Goal: Task Accomplishment & Management: Manage account settings

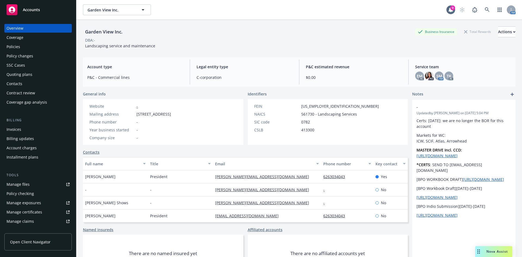
scroll to position [13, 0]
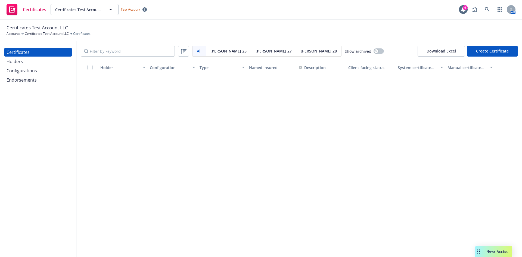
scroll to position [845, 0]
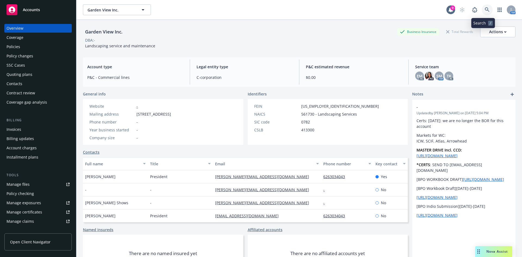
click at [485, 10] on icon at bounding box center [487, 9] width 5 height 5
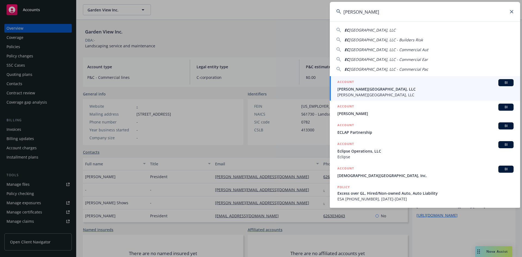
type input "EC pal"
click at [388, 90] on span "[PERSON_NAME][GEOGRAPHIC_DATA], LLC" at bounding box center [426, 89] width 176 height 6
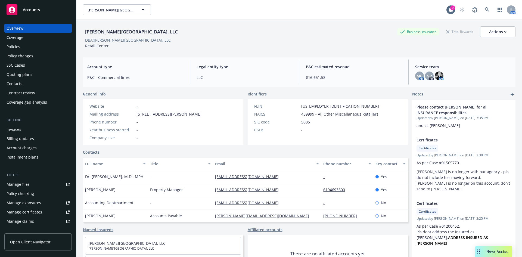
click at [32, 50] on div "Policies" at bounding box center [38, 46] width 63 height 9
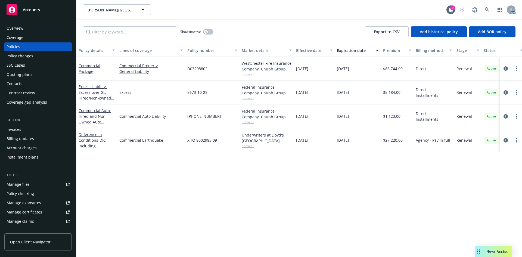
click at [34, 212] on div "Manage certificates" at bounding box center [25, 212] width 36 height 9
click at [32, 214] on div "Manage certificates" at bounding box center [25, 212] width 36 height 9
click at [212, 202] on div "Policy details Lines of coverage Policy number Market details Effective date Ex…" at bounding box center [299, 150] width 446 height 213
click at [42, 28] on div "Overview" at bounding box center [38, 28] width 63 height 9
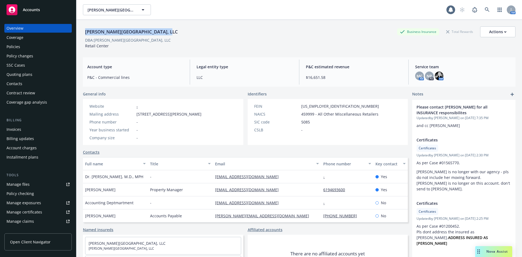
drag, startPoint x: 85, startPoint y: 32, endPoint x: 163, endPoint y: 34, distance: 78.6
click at [163, 34] on div "EC Palomar Industrial Center, LLC Business Insurance Total Rewards Actions" at bounding box center [299, 31] width 433 height 11
copy div "[PERSON_NAME][GEOGRAPHIC_DATA], LLC"
click at [153, 59] on div "Account type P&C - Commercial lines Legal entity type LLC P&C estimated revenue…" at bounding box center [299, 71] width 433 height 29
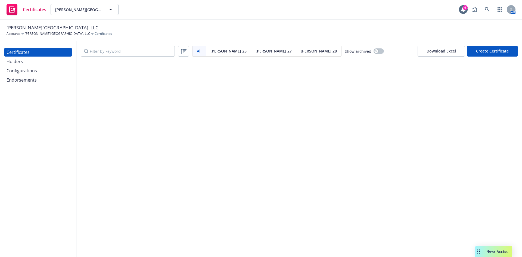
click at [28, 69] on div "Certificates Holders Configurations Endorsements" at bounding box center [38, 149] width 76 height 216
click at [32, 69] on div "Certificates Holders Configurations Endorsements" at bounding box center [38, 149] width 76 height 216
click at [41, 33] on link "[PERSON_NAME][GEOGRAPHIC_DATA], LLC" at bounding box center [58, 33] width 66 height 5
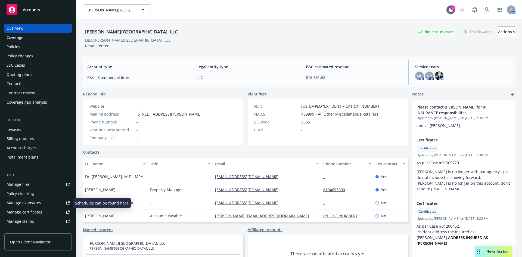
click at [41, 211] on link "Manage certificates" at bounding box center [37, 212] width 67 height 9
click at [40, 211] on div "Manage certificates" at bounding box center [25, 212] width 36 height 9
click at [22, 55] on div "Policy changes" at bounding box center [20, 56] width 27 height 9
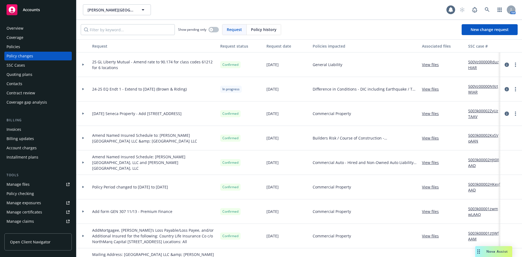
click at [17, 47] on div "Policies" at bounding box center [14, 46] width 14 height 9
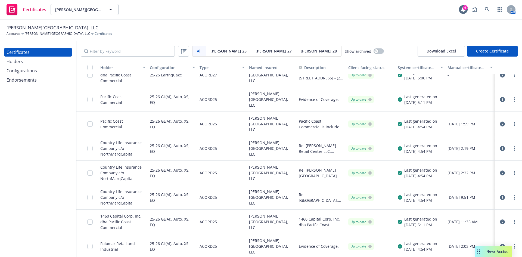
scroll to position [62, 0]
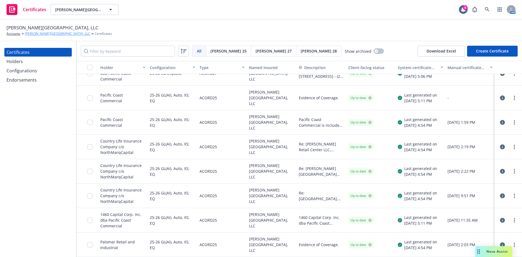
click at [60, 35] on link "[PERSON_NAME][GEOGRAPHIC_DATA], LLC" at bounding box center [58, 33] width 66 height 5
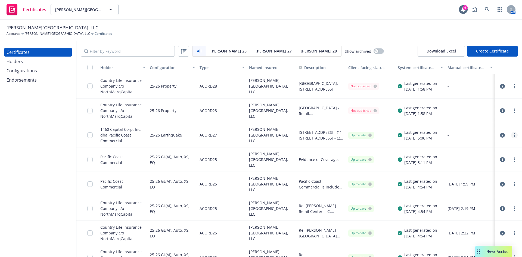
click at [511, 136] on link "more" at bounding box center [514, 135] width 7 height 7
click at [463, 233] on link "Preview a new version" at bounding box center [470, 233] width 87 height 11
click at [218, 53] on span "[PERSON_NAME] 25" at bounding box center [229, 51] width 36 height 6
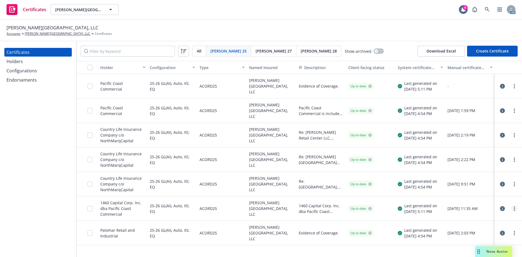
click at [512, 209] on link "more" at bounding box center [514, 208] width 7 height 7
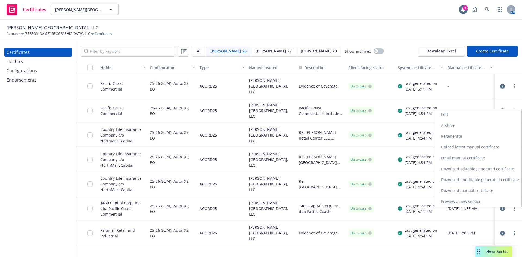
click at [476, 202] on link "Preview a new version" at bounding box center [478, 201] width 87 height 11
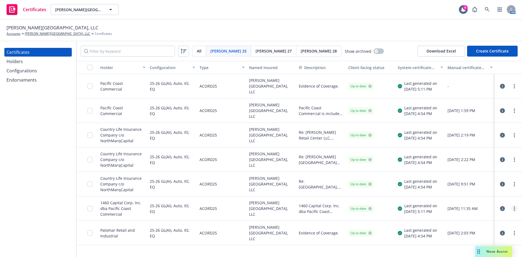
click at [513, 210] on link "more" at bounding box center [514, 208] width 7 height 7
click at [60, 34] on link "[PERSON_NAME][GEOGRAPHIC_DATA], LLC" at bounding box center [58, 33] width 66 height 5
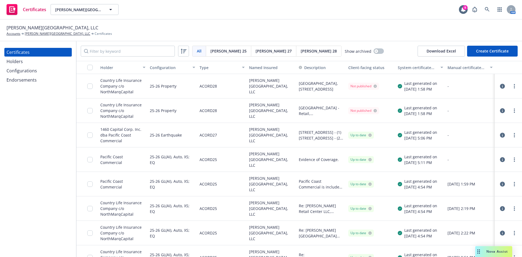
click at [226, 50] on span "[PERSON_NAME] 25" at bounding box center [229, 51] width 36 height 6
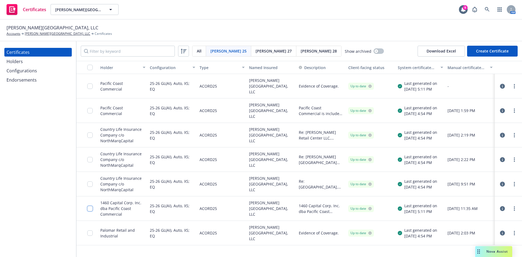
click at [90, 209] on input "checkbox" at bounding box center [89, 208] width 5 height 5
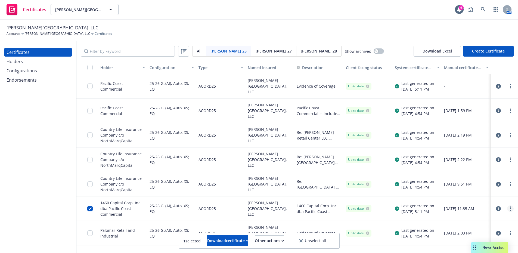
click at [511, 210] on circle "more" at bounding box center [510, 210] width 1 height 1
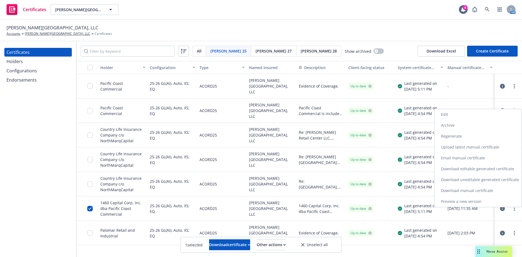
click at [463, 202] on link "Preview a new version" at bounding box center [478, 201] width 87 height 11
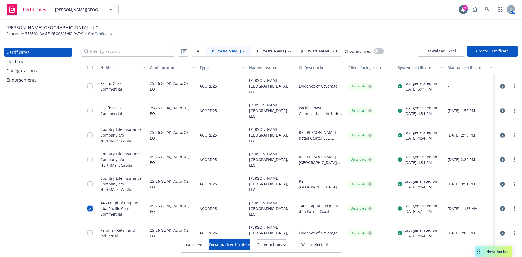
click at [91, 209] on input "checkbox" at bounding box center [89, 208] width 5 height 5
click at [20, 70] on div "Configurations" at bounding box center [22, 70] width 30 height 9
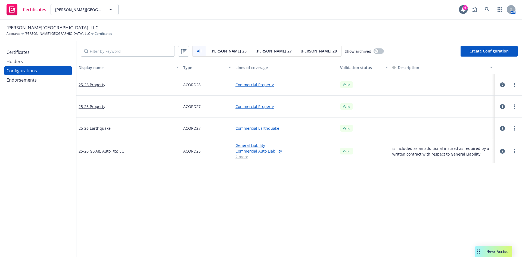
click at [44, 52] on div "Certificates" at bounding box center [38, 52] width 63 height 9
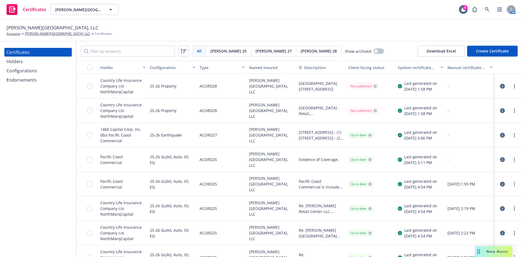
click at [214, 53] on span "Acord 25" at bounding box center [229, 51] width 36 height 6
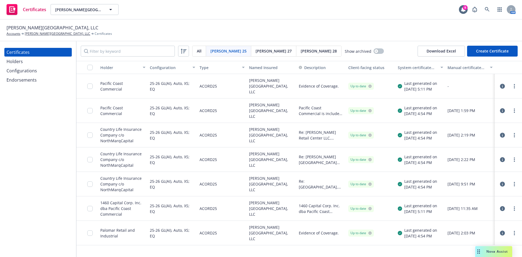
click at [171, 66] on div "Configuration" at bounding box center [169, 68] width 39 height 6
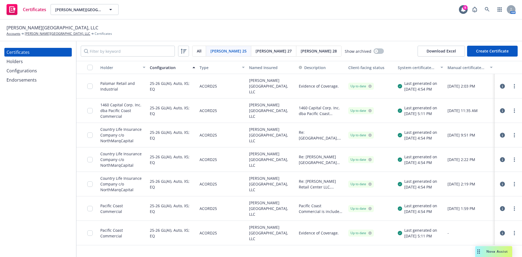
click at [35, 72] on div "Configurations" at bounding box center [22, 70] width 30 height 9
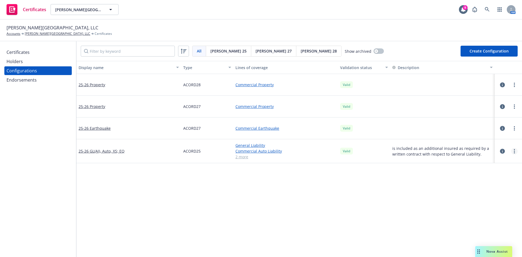
click at [511, 152] on link "more" at bounding box center [514, 151] width 7 height 7
click at [476, 163] on link "Edit" at bounding box center [484, 162] width 60 height 11
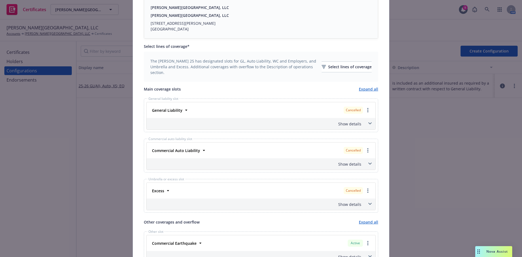
scroll to position [163, 0]
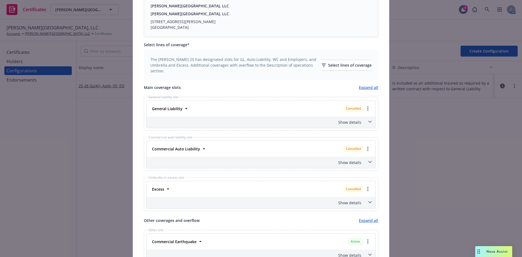
click at [344, 122] on div "Show details" at bounding box center [255, 122] width 214 height 6
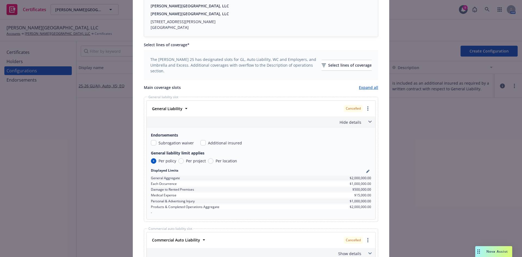
click at [344, 122] on div "Hide details" at bounding box center [255, 122] width 214 height 6
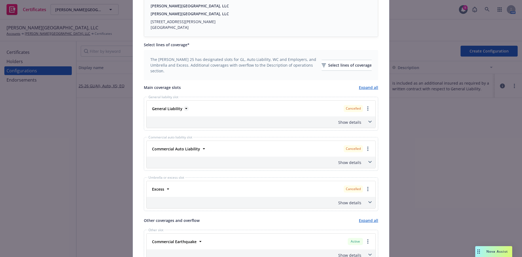
click at [177, 109] on strong "General Liability" at bounding box center [167, 108] width 30 height 5
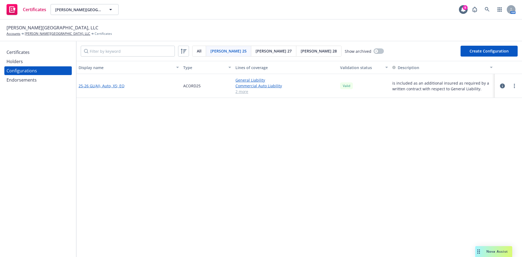
click at [111, 86] on link "25-26 GL(AI), Auto, XS; EQ" at bounding box center [102, 86] width 46 height 6
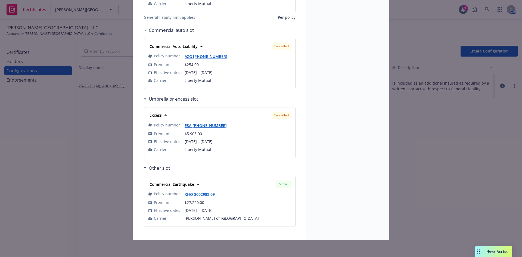
scroll to position [185, 0]
click at [160, 115] on div "Excess" at bounding box center [155, 115] width 16 height 8
click at [165, 115] on icon at bounding box center [165, 114] width 5 height 5
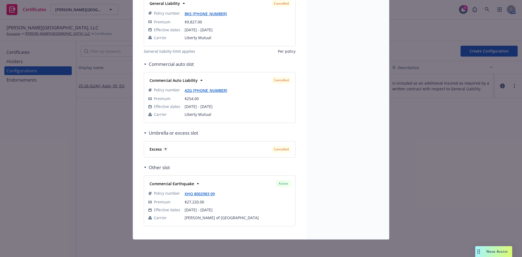
scroll to position [150, 0]
click at [164, 148] on icon at bounding box center [165, 148] width 5 height 5
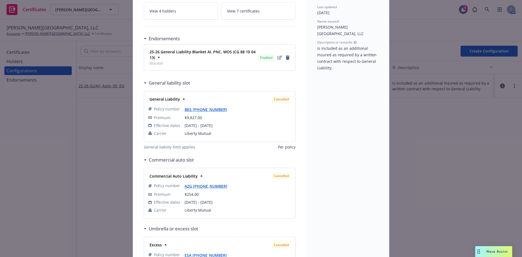
scroll to position [82, 0]
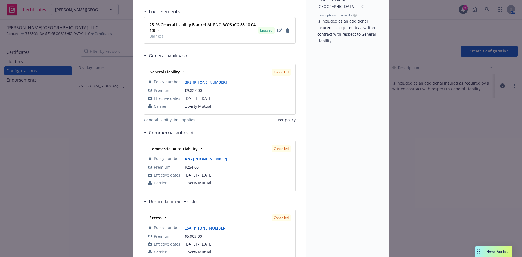
click at [144, 134] on div "Commercial auto slot" at bounding box center [169, 132] width 50 height 7
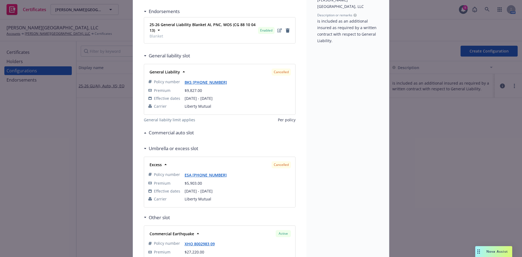
click at [144, 134] on div "Commercial auto slot" at bounding box center [169, 132] width 50 height 7
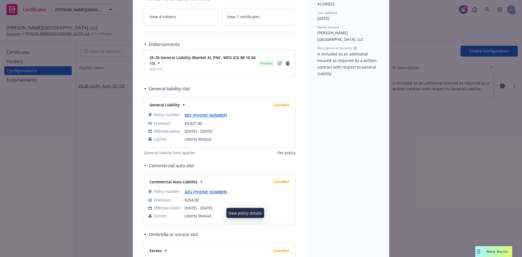
scroll to position [0, 0]
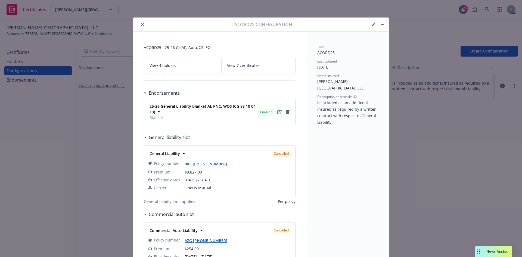
click at [141, 24] on icon "close" at bounding box center [142, 24] width 3 height 3
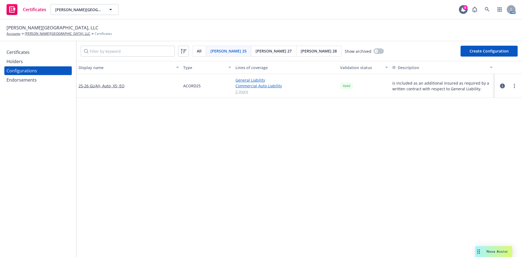
drag, startPoint x: 7, startPoint y: 26, endPoint x: 81, endPoint y: 27, distance: 74.3
click at [81, 27] on div "EC Palomar Industrial Center, LLC Accounts EC Palomar Industrial Center, LLC Ce…" at bounding box center [60, 30] width 106 height 12
copy span "[PERSON_NAME][GEOGRAPHIC_DATA], LLC"
click at [103, 87] on link "25-26 GL(AI), Auto, XS; EQ" at bounding box center [102, 86] width 46 height 6
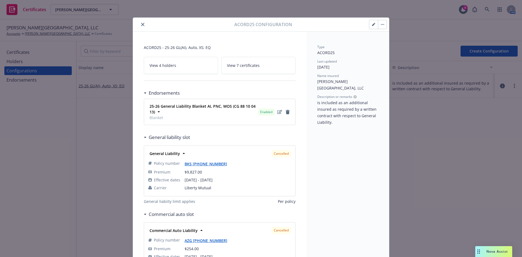
click at [384, 26] on button "button" at bounding box center [382, 24] width 9 height 9
click at [382, 82] on link "Preview an ACORD" at bounding box center [411, 83] width 69 height 11
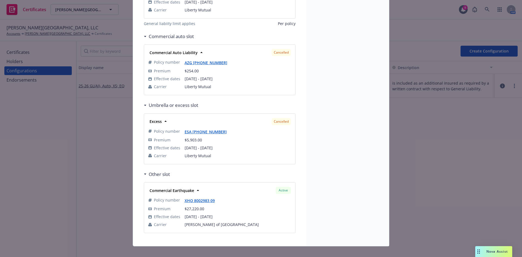
scroll to position [185, 0]
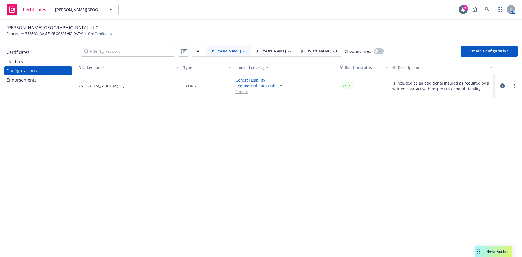
click at [27, 50] on div "Certificates" at bounding box center [18, 52] width 23 height 9
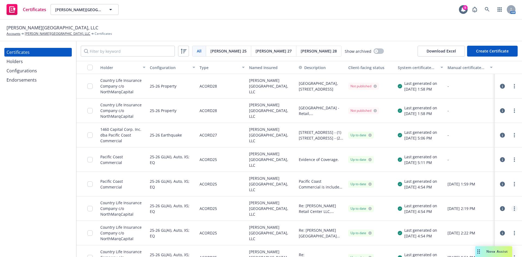
click at [511, 207] on link "more" at bounding box center [514, 208] width 7 height 7
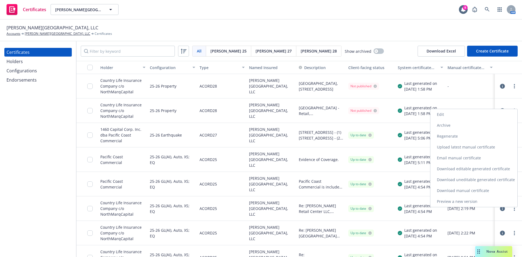
click at [445, 118] on link "Edit" at bounding box center [474, 114] width 87 height 11
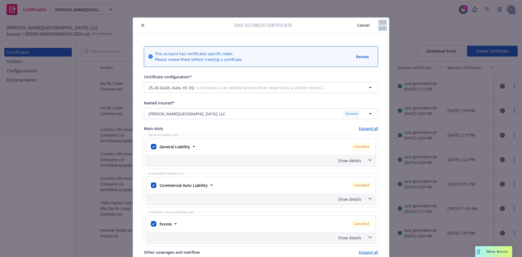
click at [141, 27] on icon "close" at bounding box center [142, 25] width 3 height 3
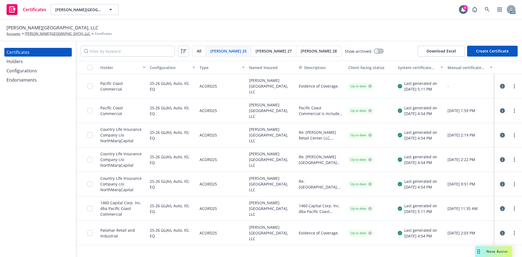
click at [425, 70] on div "System certificate last generated" at bounding box center [417, 68] width 39 height 6
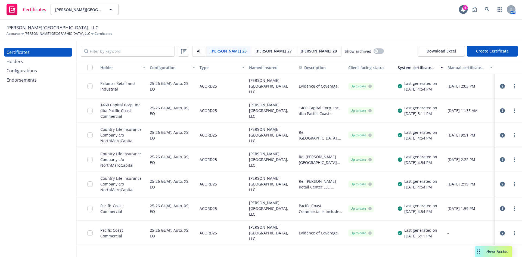
click at [196, 51] on div "All" at bounding box center [200, 51] width 14 height 10
click at [419, 70] on div "System certificate last generated" at bounding box center [417, 68] width 39 height 6
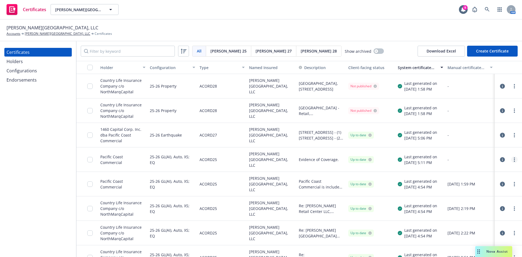
click at [514, 161] on circle "more" at bounding box center [514, 161] width 1 height 1
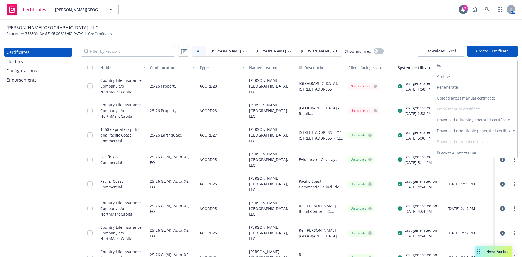
click at [448, 68] on link "Edit" at bounding box center [474, 65] width 87 height 11
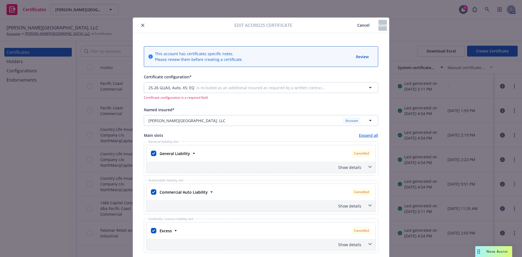
click at [348, 29] on button "Cancel" at bounding box center [363, 25] width 30 height 11
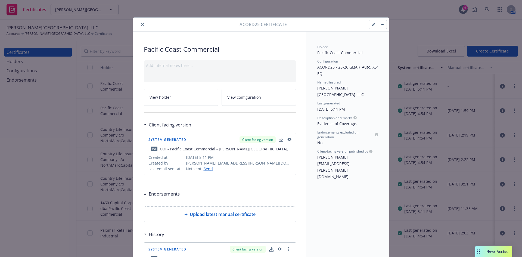
click at [141, 23] on icon "close" at bounding box center [142, 24] width 3 height 3
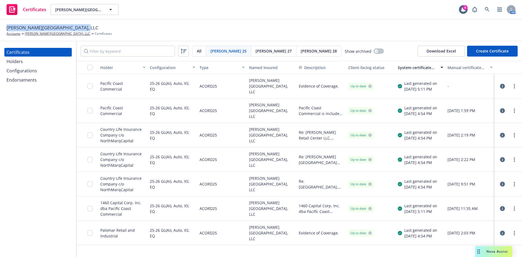
drag, startPoint x: 6, startPoint y: 29, endPoint x: 75, endPoint y: 27, distance: 69.1
click at [75, 27] on div "EC Palomar Industrial Center, LLC Accounts EC Palomar Industrial Center, LLC Ce…" at bounding box center [261, 31] width 522 height 22
click at [89, 28] on div "EC Palomar Industrial Center, LLC Accounts EC Palomar Industrial Center, LLC Ce…" at bounding box center [60, 30] width 106 height 12
drag, startPoint x: 72, startPoint y: 27, endPoint x: 5, endPoint y: 26, distance: 66.4
click at [5, 26] on div "EC Palomar Industrial Center, LLC Accounts EC Palomar Industrial Center, LLC Ce…" at bounding box center [261, 31] width 522 height 22
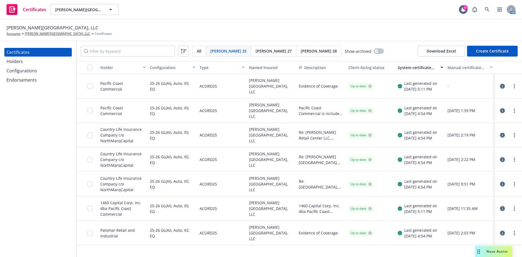
click at [40, 120] on div "Certificates Holders Configurations Endorsements" at bounding box center [38, 149] width 76 height 216
drag, startPoint x: 7, startPoint y: 28, endPoint x: 81, endPoint y: 28, distance: 74.8
click at [81, 28] on div "EC Palomar Industrial Center, LLC Accounts EC Palomar Industrial Center, LLC Ce…" at bounding box center [60, 30] width 106 height 12
copy span "[PERSON_NAME][GEOGRAPHIC_DATA], LLC"
click at [40, 133] on div "Certificates Holders Configurations Endorsements" at bounding box center [38, 149] width 76 height 216
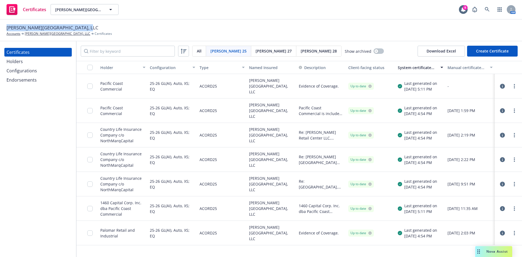
drag, startPoint x: 8, startPoint y: 29, endPoint x: 83, endPoint y: 24, distance: 75.2
click at [83, 24] on div "EC Palomar Industrial Center, LLC Accounts EC Palomar Industrial Center, LLC Ce…" at bounding box center [60, 30] width 106 height 12
copy span "[PERSON_NAME][GEOGRAPHIC_DATA], LLC"
click at [69, 120] on div "Certificates Holders Configurations Endorsements" at bounding box center [38, 149] width 76 height 216
click at [51, 36] on link "[PERSON_NAME][GEOGRAPHIC_DATA], LLC" at bounding box center [58, 33] width 66 height 5
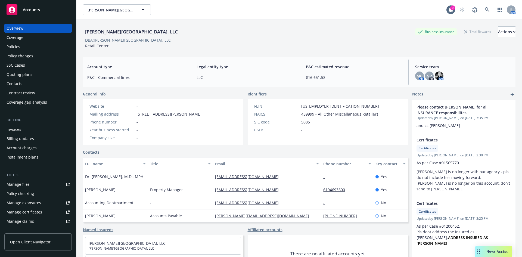
click at [27, 45] on div "Policies" at bounding box center [38, 46] width 63 height 9
click at [24, 44] on div "Policies" at bounding box center [38, 46] width 63 height 9
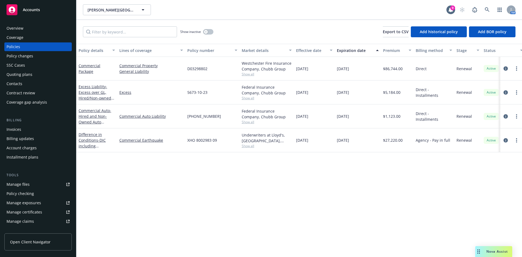
click at [239, 201] on div "Policy details Lines of coverage Policy number Market details Effective date Ex…" at bounding box center [299, 150] width 446 height 213
